Goal: Information Seeking & Learning: Learn about a topic

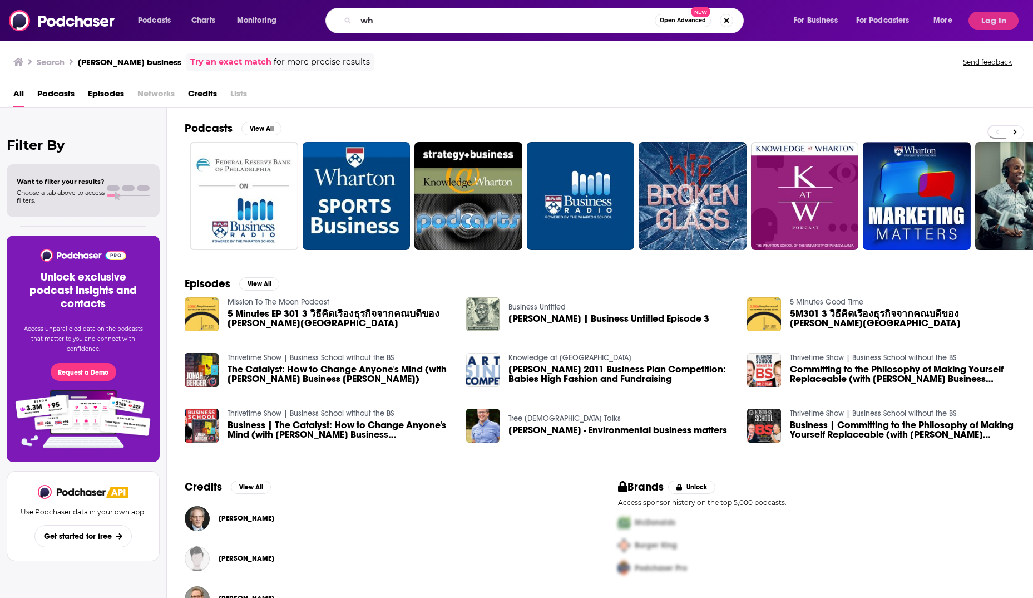
type input "w"
type input "f"
type input "generating alpha"
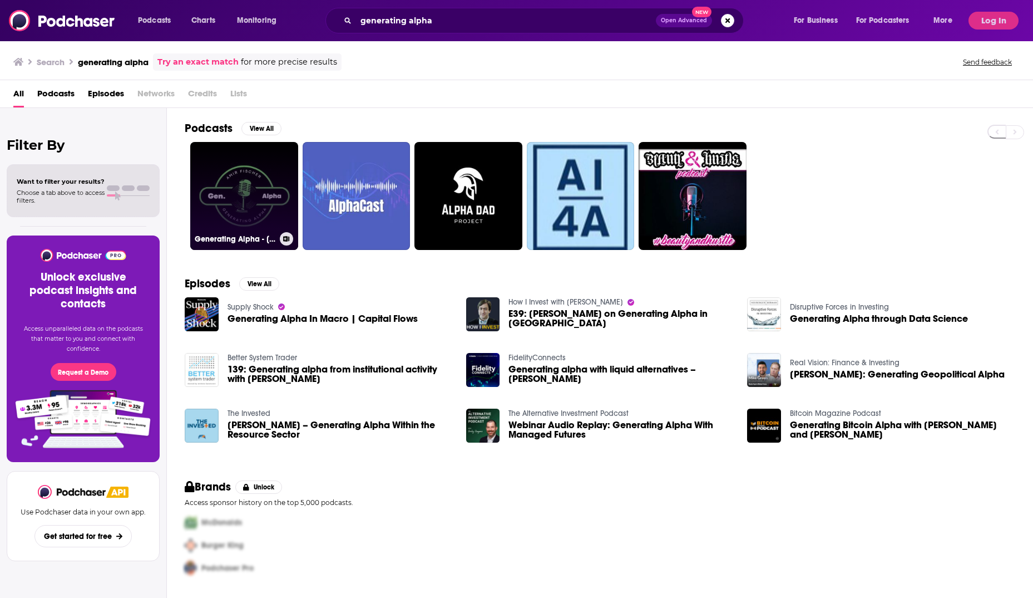
click at [242, 162] on link "Generating Alpha - [PERSON_NAME]" at bounding box center [244, 196] width 108 height 108
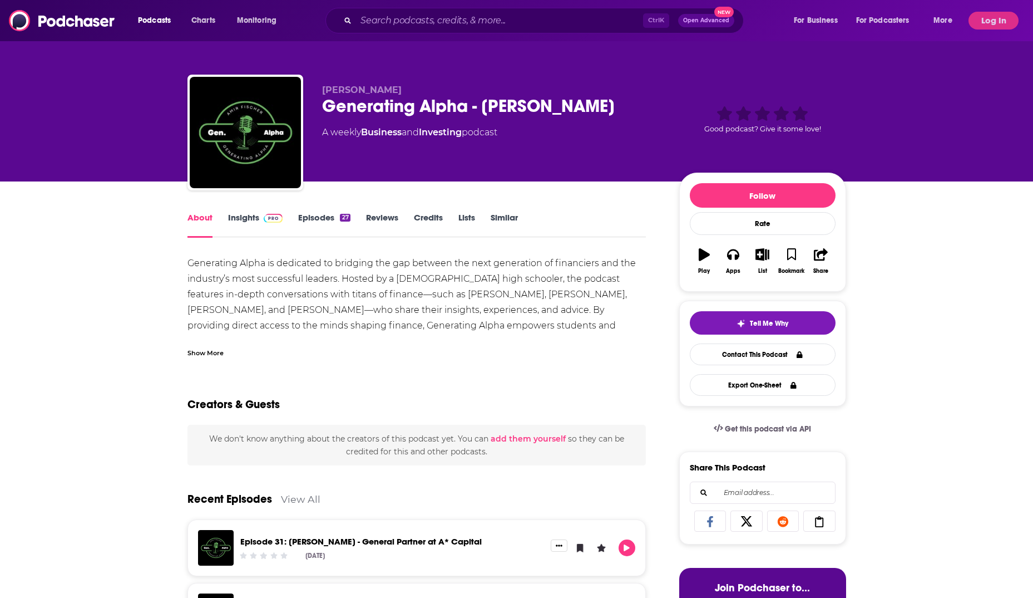
click at [245, 215] on link "Insights" at bounding box center [255, 225] width 55 height 26
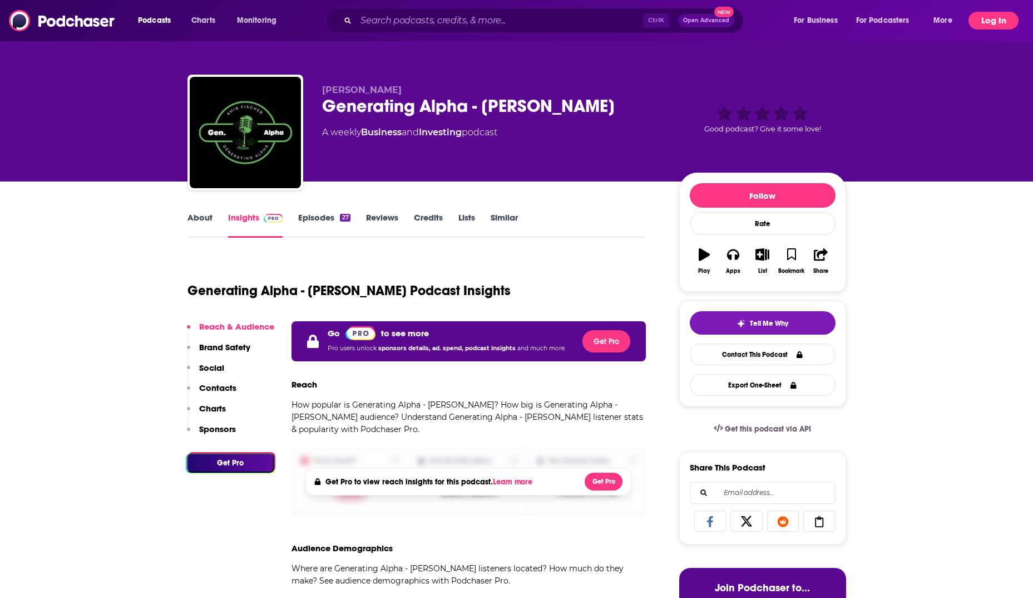
click at [1000, 19] on button "Log In" at bounding box center [994, 21] width 50 height 18
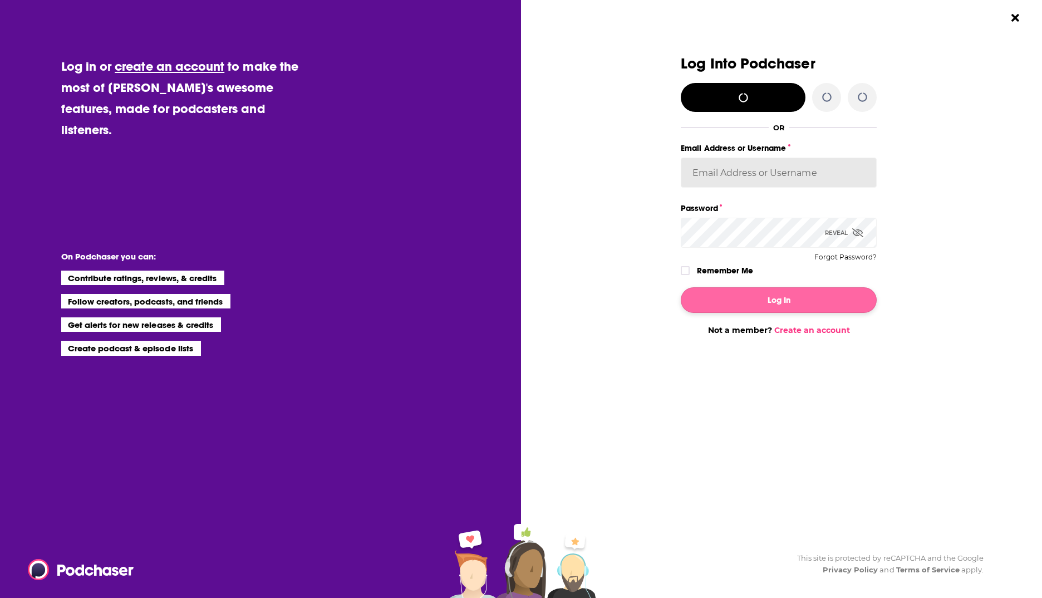
type input "[PERSON_NAME][EMAIL_ADDRESS][PERSON_NAME][DOMAIN_NAME]"
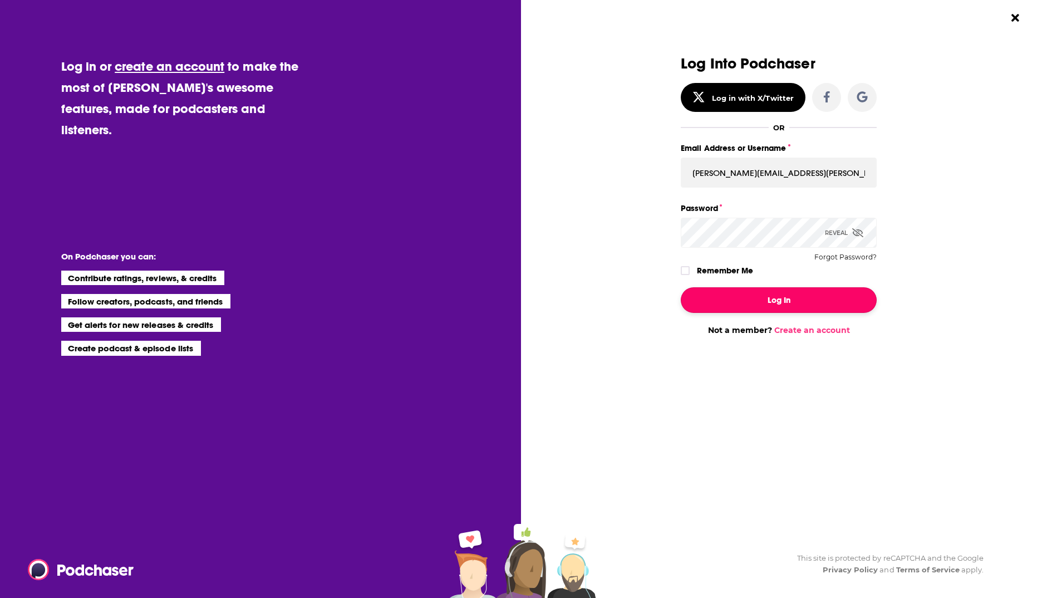
click at [781, 295] on button "Log In" at bounding box center [779, 300] width 196 height 26
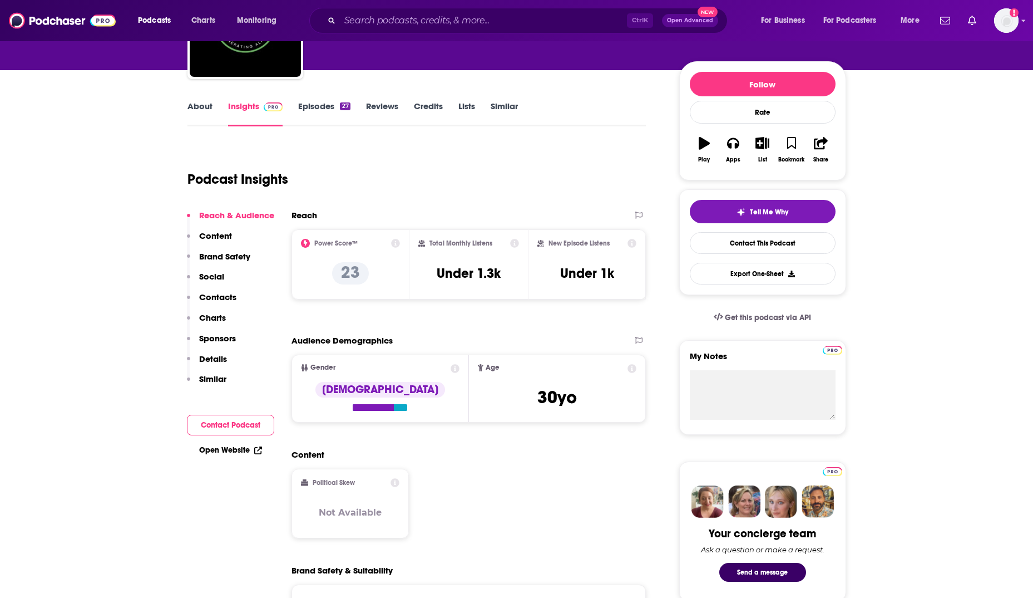
scroll to position [167, 0]
